Goal: Information Seeking & Learning: Find specific fact

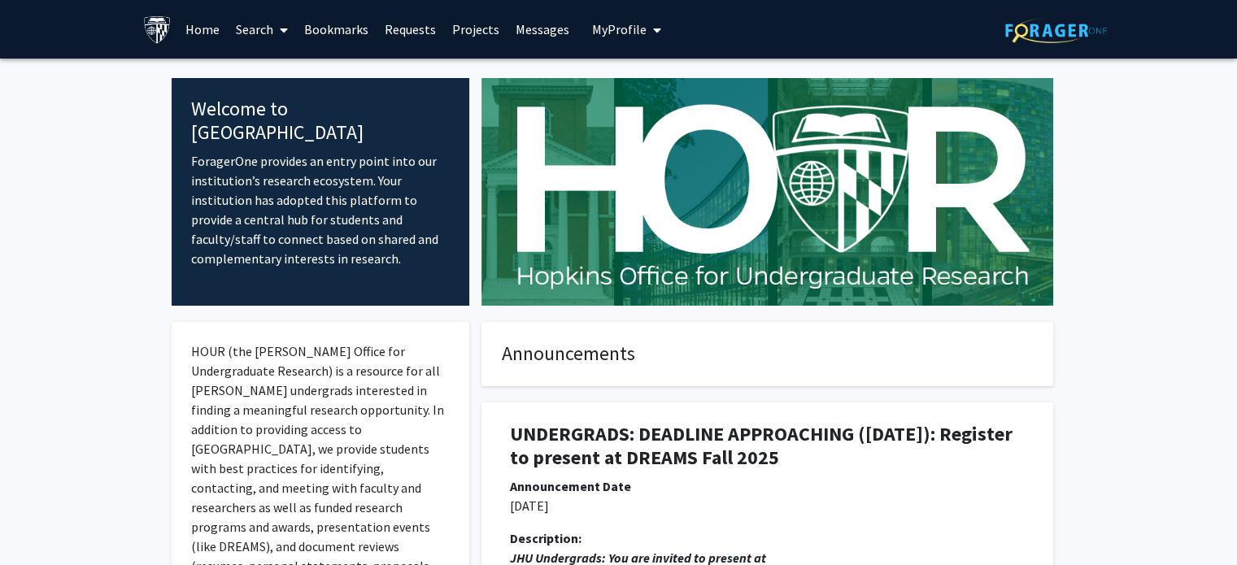
click at [268, 18] on link "Search" at bounding box center [262, 29] width 68 height 57
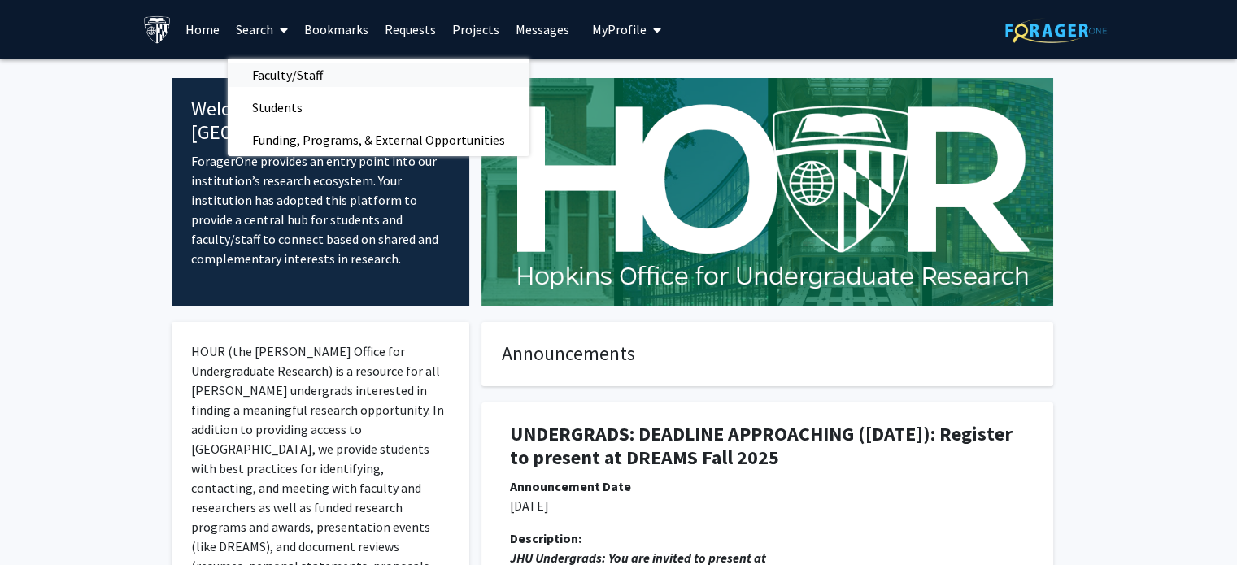
click at [286, 75] on span "Faculty/Staff" at bounding box center [288, 75] width 120 height 33
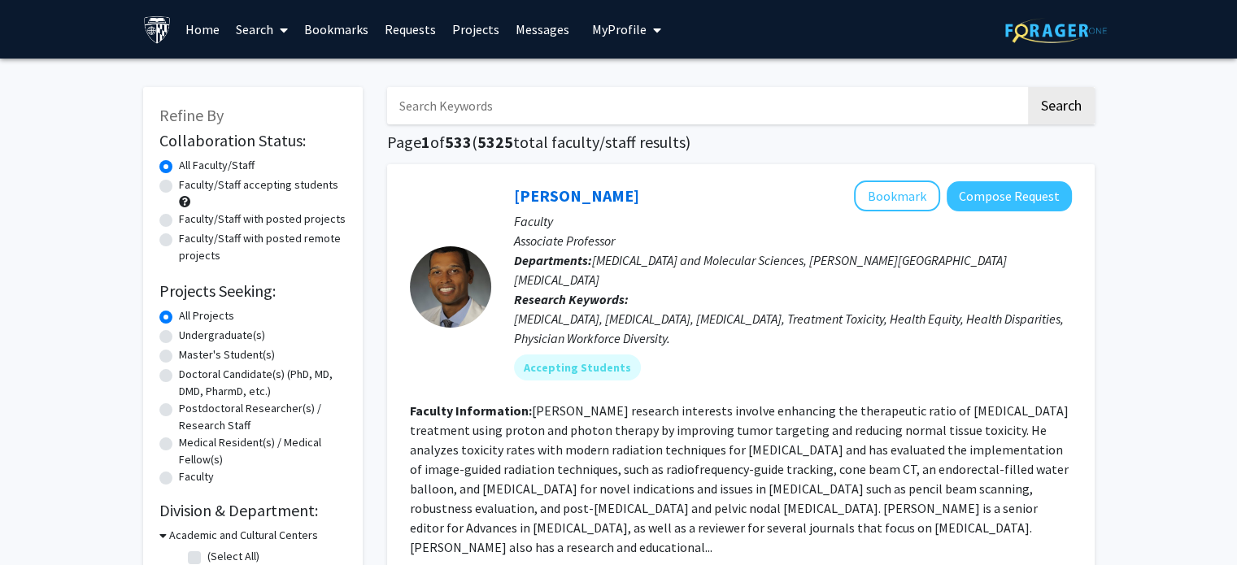
click at [488, 109] on input "Search Keywords" at bounding box center [706, 105] width 638 height 37
click at [498, 110] on input "Search Keywords" at bounding box center [706, 105] width 638 height 37
click at [657, 181] on div "[PERSON_NAME] Bookmark Compose Request" at bounding box center [793, 196] width 558 height 31
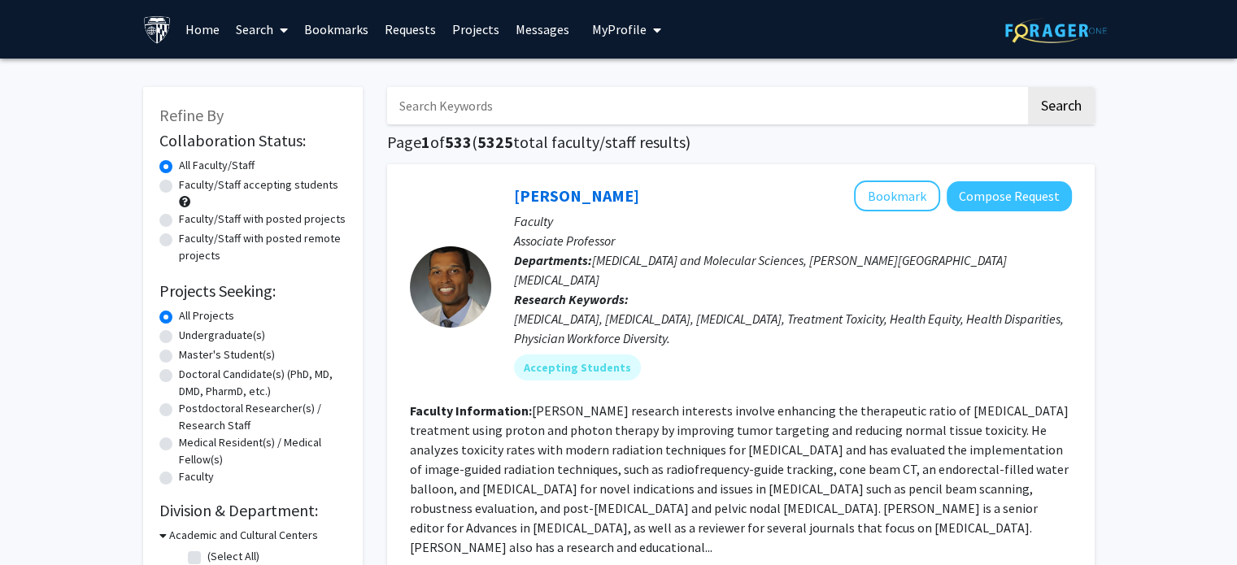
click at [627, 110] on input "Search Keywords" at bounding box center [706, 105] width 638 height 37
type input "[PERSON_NAME]"
click at [1028, 87] on button "Search" at bounding box center [1061, 105] width 67 height 37
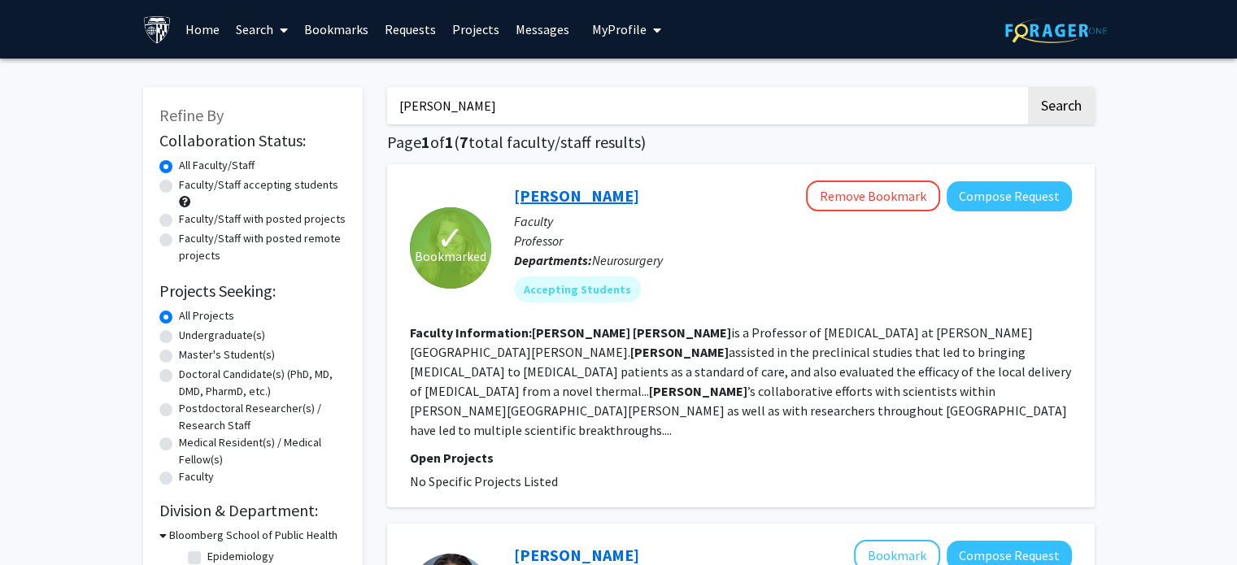
click at [543, 189] on link "[PERSON_NAME]" at bounding box center [576, 195] width 125 height 20
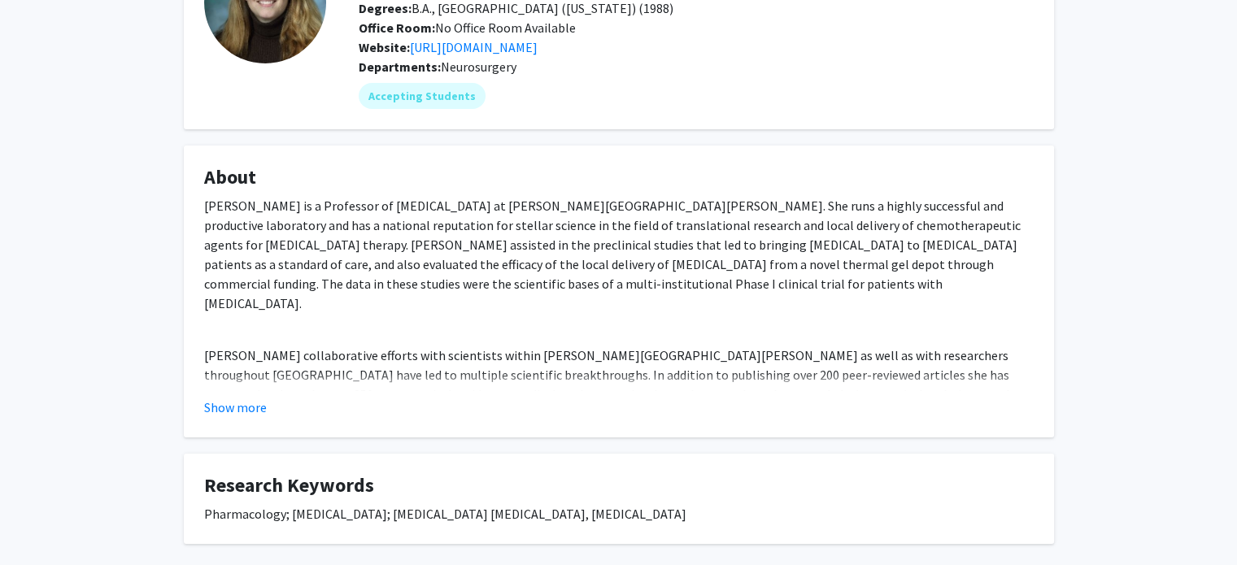
scroll to position [248, 0]
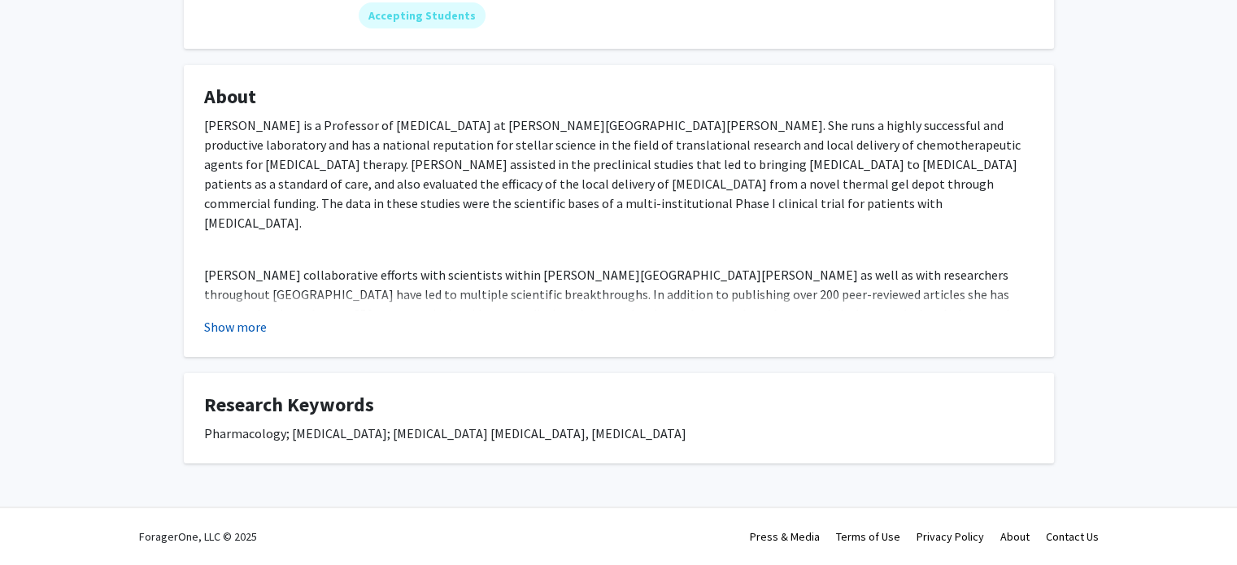
click at [234, 329] on button "Show more" at bounding box center [235, 327] width 63 height 20
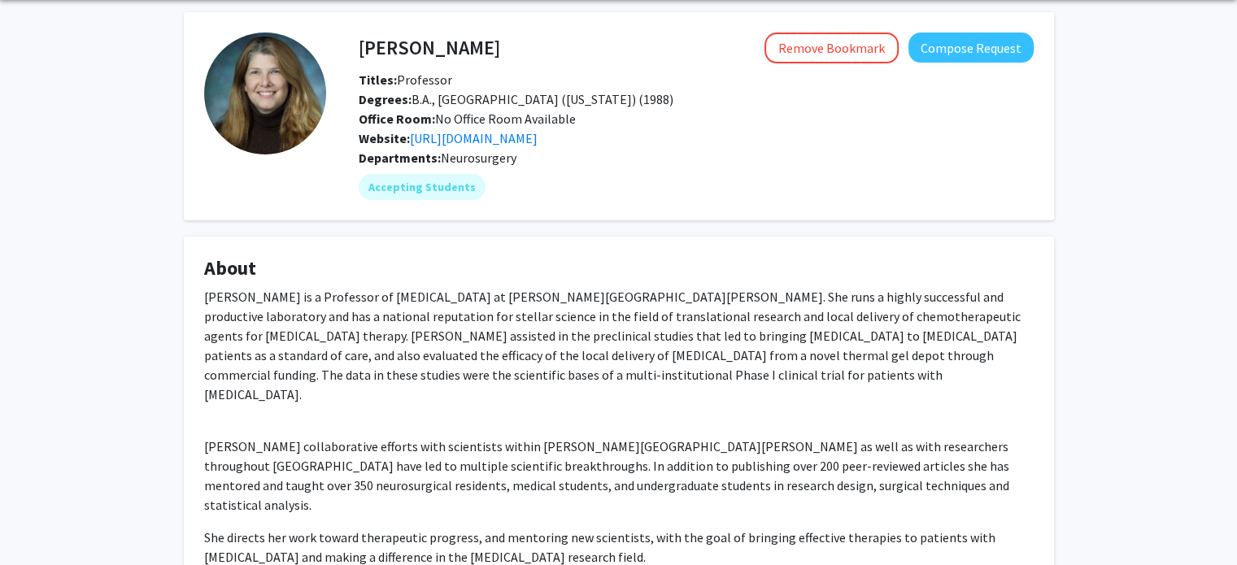
scroll to position [52, 0]
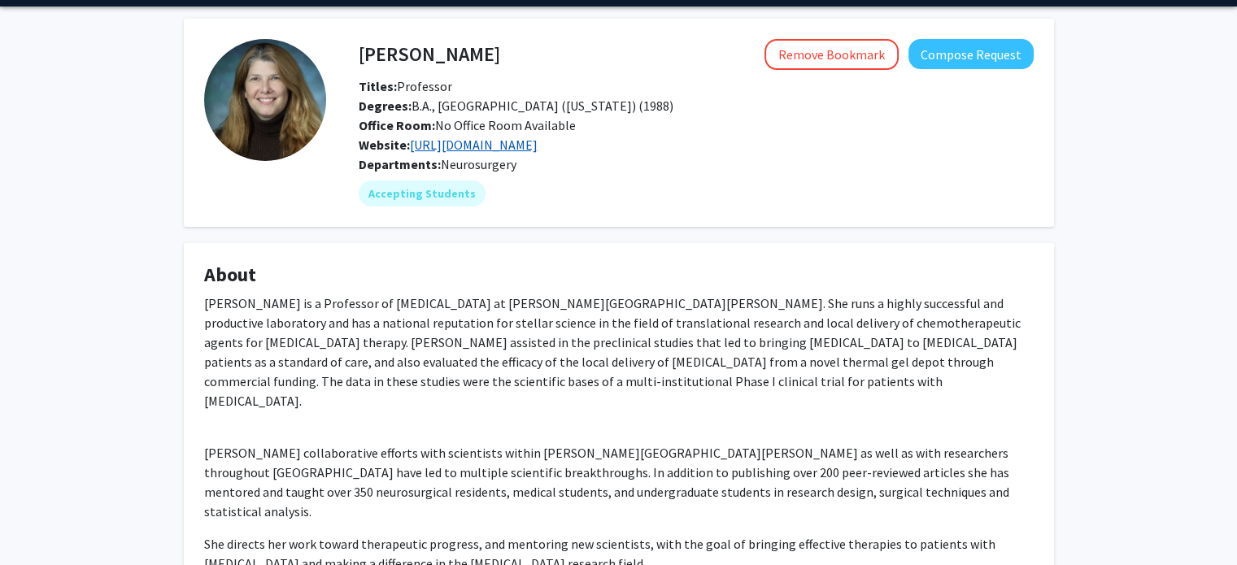
click at [516, 153] on link "[URL][DOMAIN_NAME]" at bounding box center [474, 145] width 128 height 16
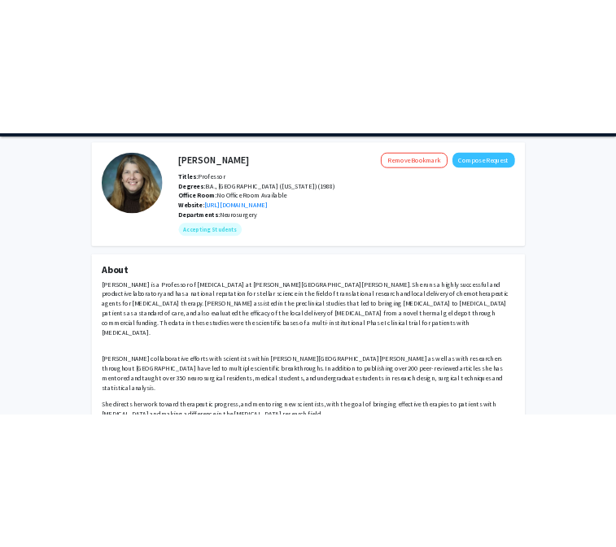
scroll to position [196, 0]
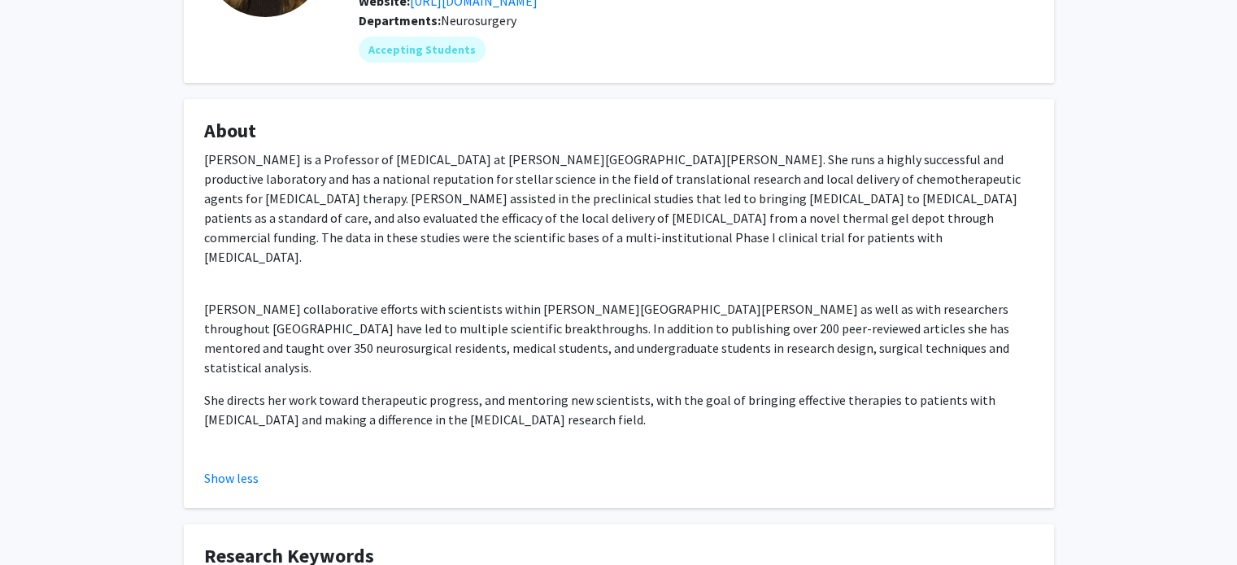
click at [470, 219] on p "[PERSON_NAME] is a Professor of [MEDICAL_DATA] at [PERSON_NAME][GEOGRAPHIC_DATA…" at bounding box center [618, 208] width 829 height 117
copy p "[MEDICAL_DATA]"
click at [435, 206] on p "[PERSON_NAME] is a Professor of [MEDICAL_DATA] at [PERSON_NAME][GEOGRAPHIC_DATA…" at bounding box center [618, 208] width 829 height 117
click at [320, 196] on p "[PERSON_NAME] is a Professor of [MEDICAL_DATA] at [PERSON_NAME][GEOGRAPHIC_DATA…" at bounding box center [618, 208] width 829 height 117
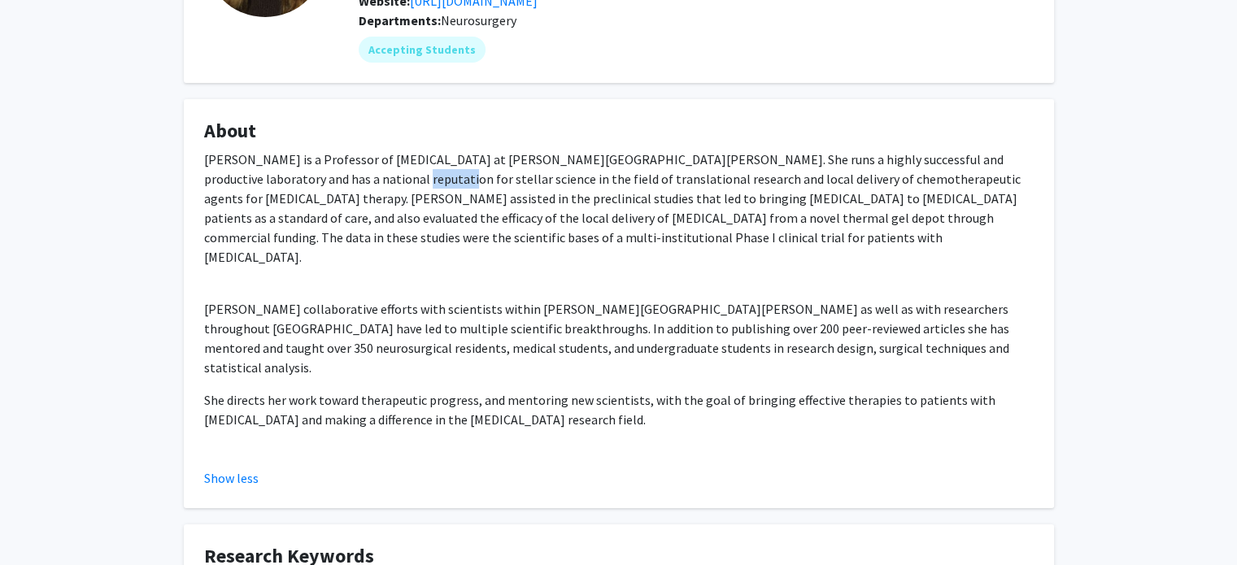
click at [320, 196] on p "[PERSON_NAME] is a Professor of [MEDICAL_DATA] at [PERSON_NAME][GEOGRAPHIC_DATA…" at bounding box center [618, 208] width 829 height 117
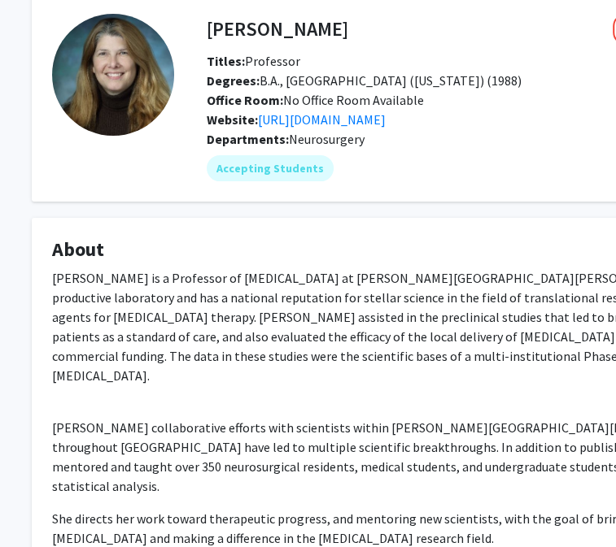
scroll to position [78, 22]
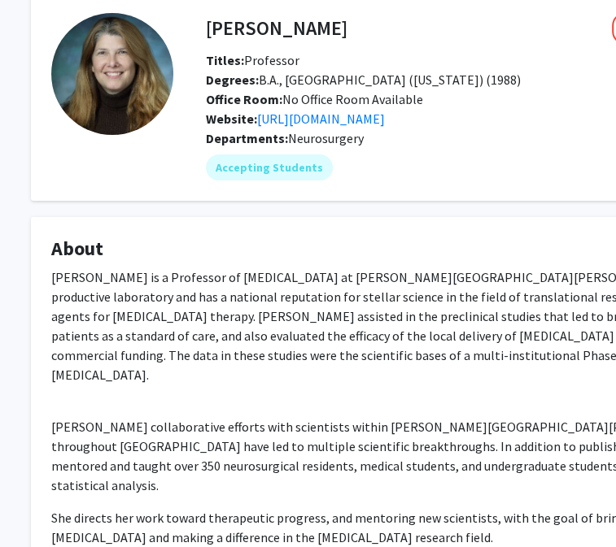
drag, startPoint x: 324, startPoint y: 358, endPoint x: 358, endPoint y: 366, distance: 34.3
click at [358, 366] on p "[PERSON_NAME] is a Professor of [MEDICAL_DATA] at [PERSON_NAME][GEOGRAPHIC_DATA…" at bounding box center [465, 326] width 829 height 117
copy p "science"
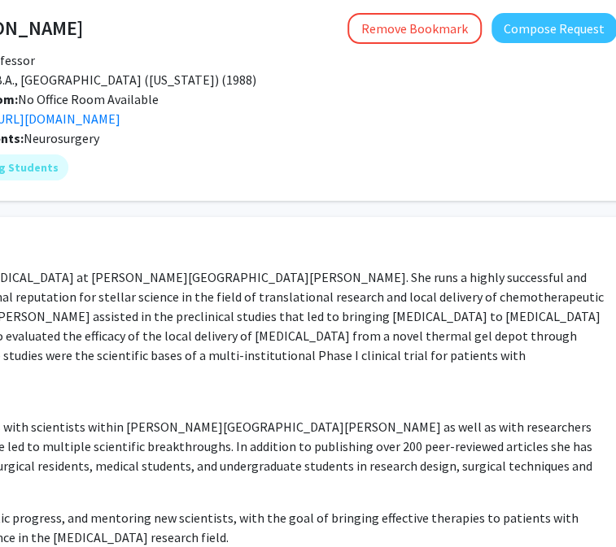
scroll to position [78, 0]
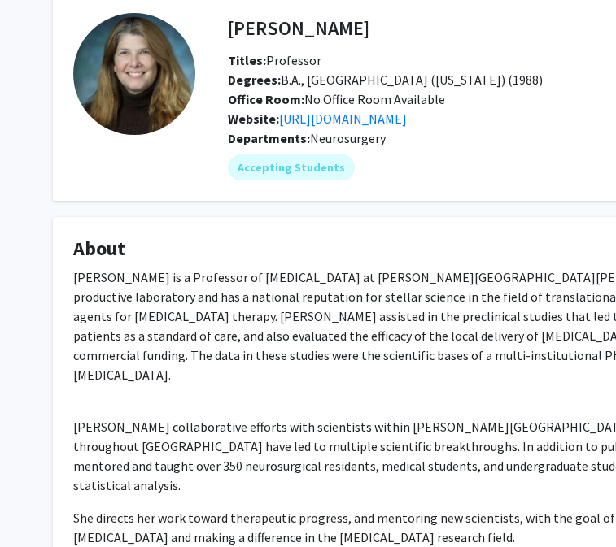
click at [80, 363] on p "[PERSON_NAME] is a Professor of [MEDICAL_DATA] at [PERSON_NAME][GEOGRAPHIC_DATA…" at bounding box center [487, 326] width 829 height 117
click at [98, 360] on p "[PERSON_NAME] is a Professor of [MEDICAL_DATA] at [PERSON_NAME][GEOGRAPHIC_DATA…" at bounding box center [487, 326] width 829 height 117
copy p "[MEDICAL_DATA]"
